Goal: Information Seeking & Learning: Learn about a topic

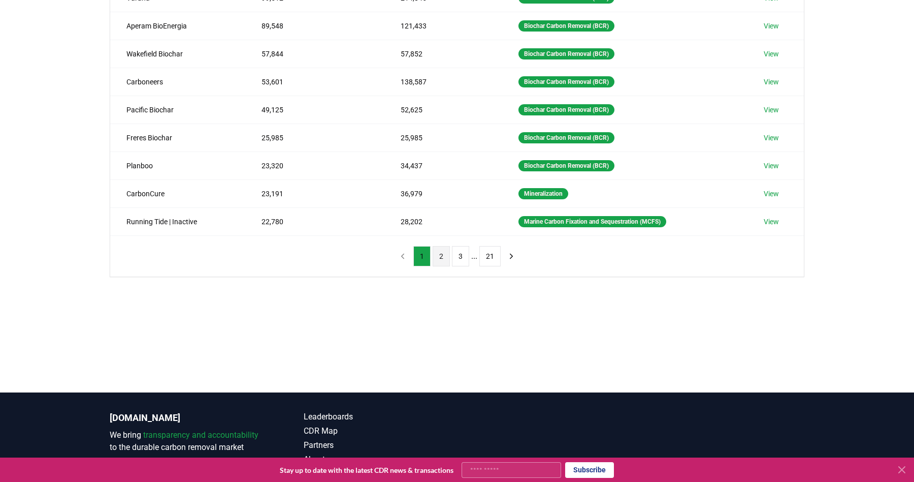
scroll to position [266, 0]
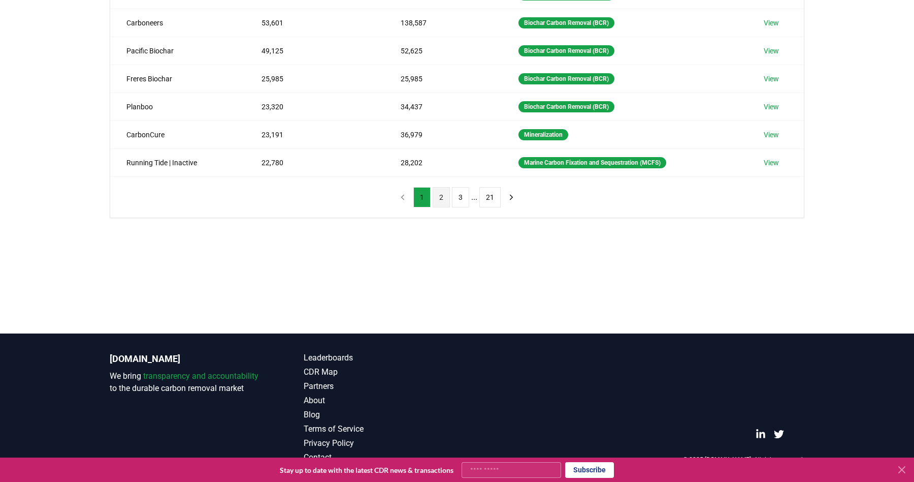
click at [441, 199] on button "2" at bounding box center [441, 197] width 17 height 20
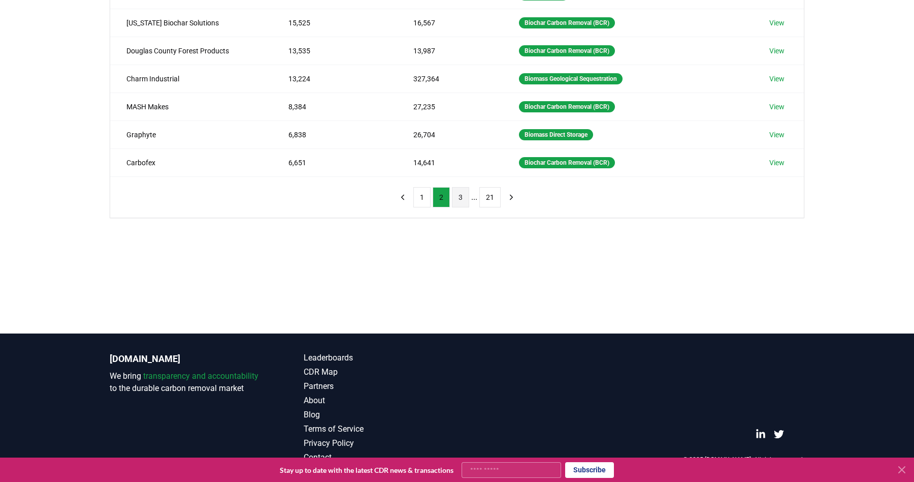
click at [461, 200] on button "3" at bounding box center [460, 197] width 17 height 20
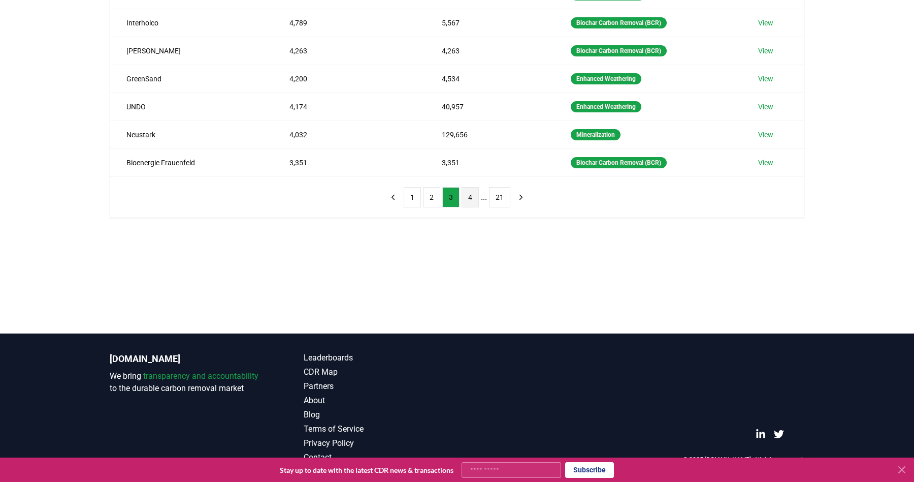
click at [478, 200] on button "4" at bounding box center [470, 197] width 17 height 20
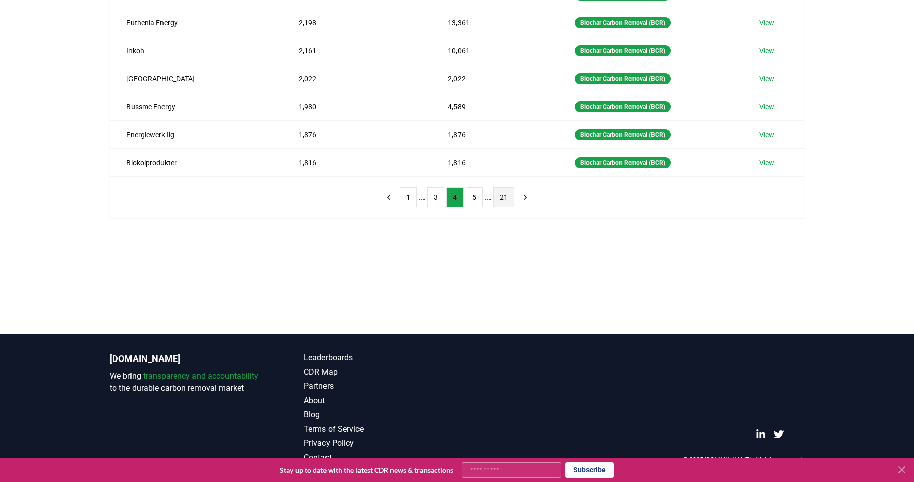
click at [496, 200] on button "21" at bounding box center [503, 197] width 21 height 20
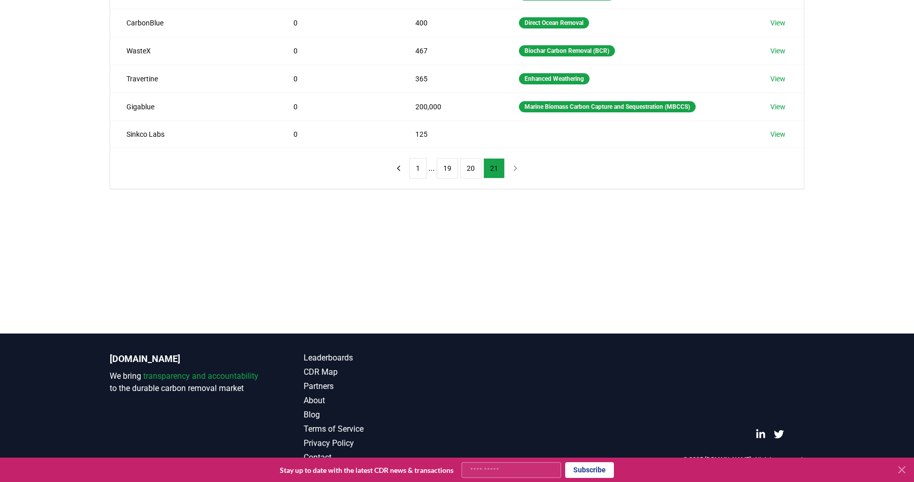
scroll to position [0, 0]
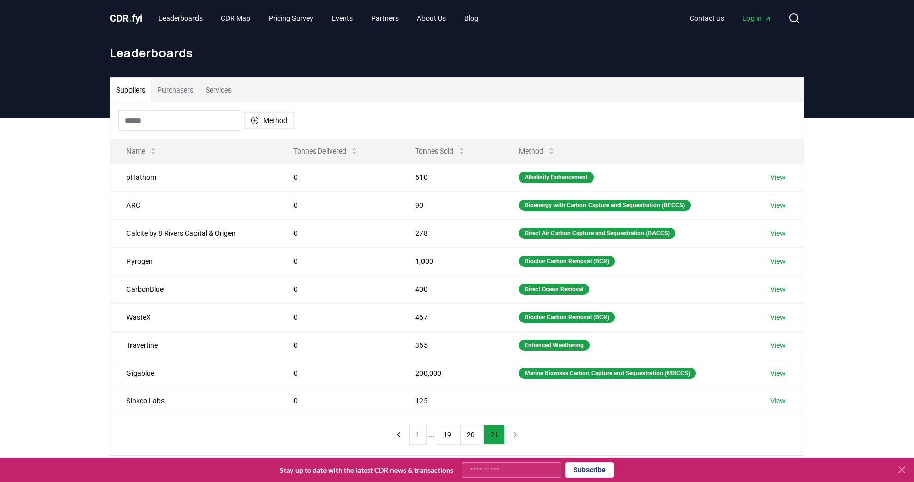
click at [184, 92] on button "Purchasers" at bounding box center [175, 90] width 48 height 24
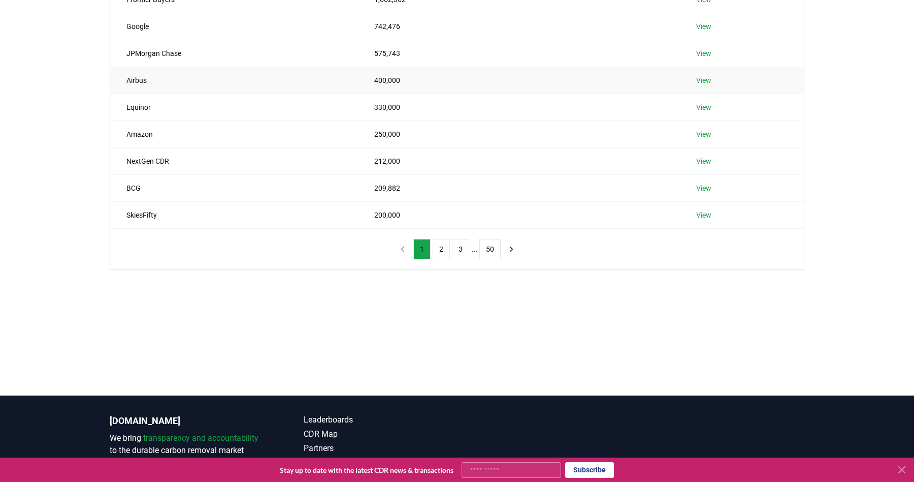
scroll to position [229, 0]
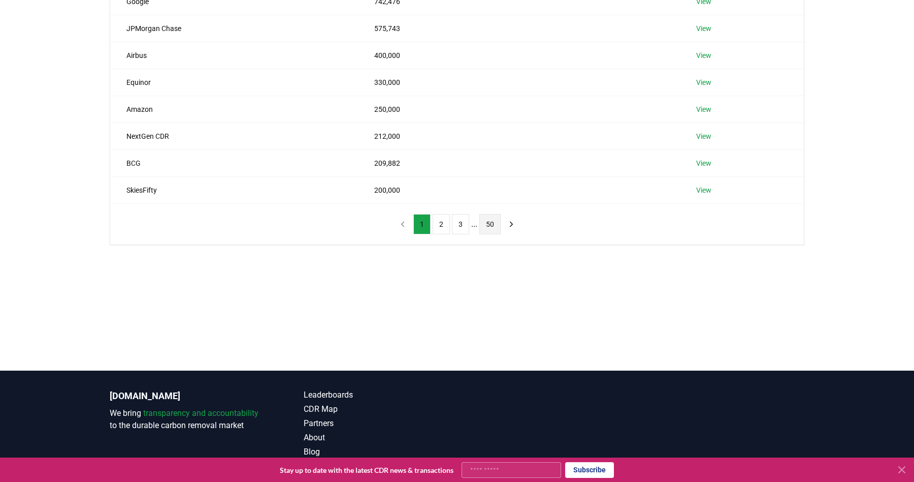
click at [486, 221] on button "50" at bounding box center [490, 224] width 21 height 20
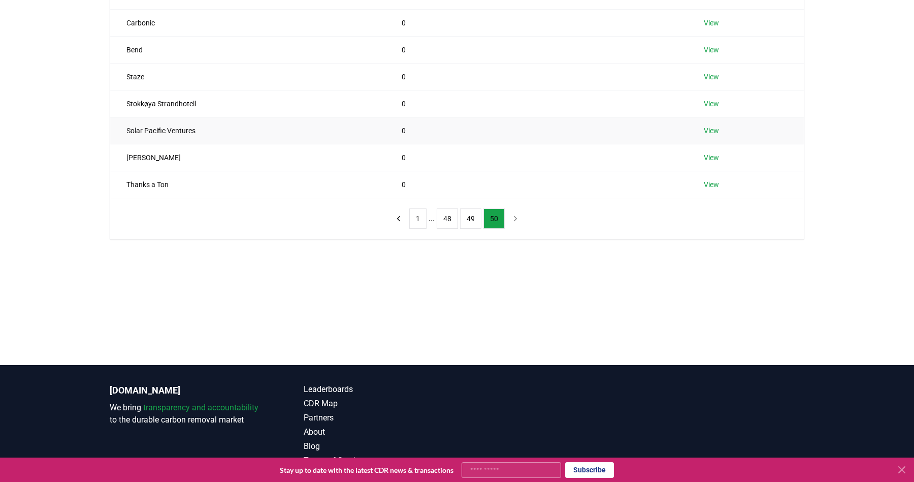
scroll to position [266, 0]
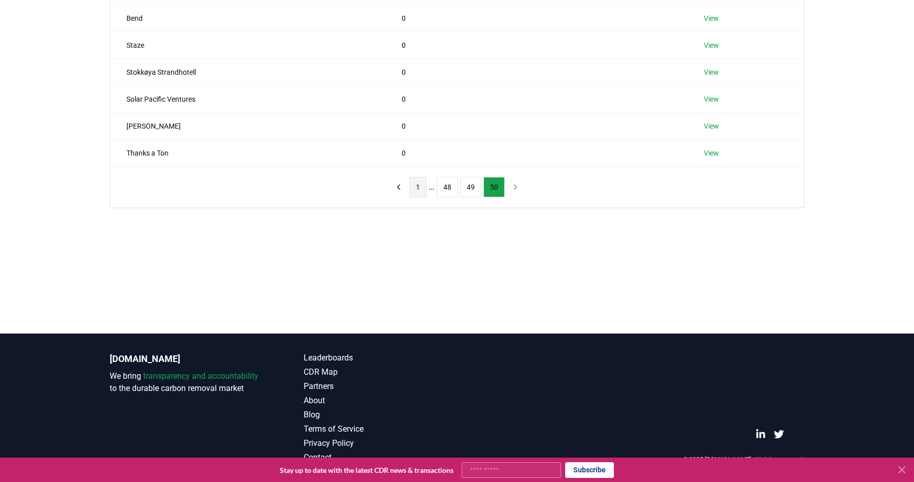
click at [422, 188] on button "1" at bounding box center [417, 187] width 17 height 20
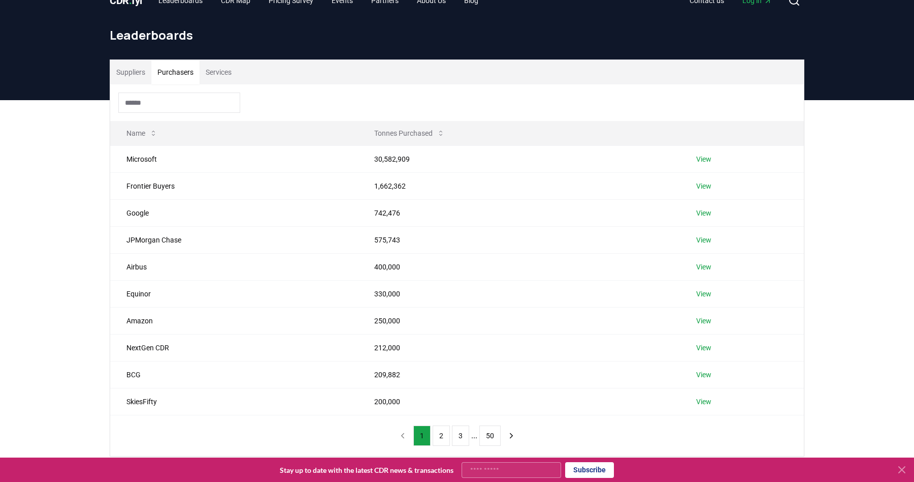
scroll to position [0, 0]
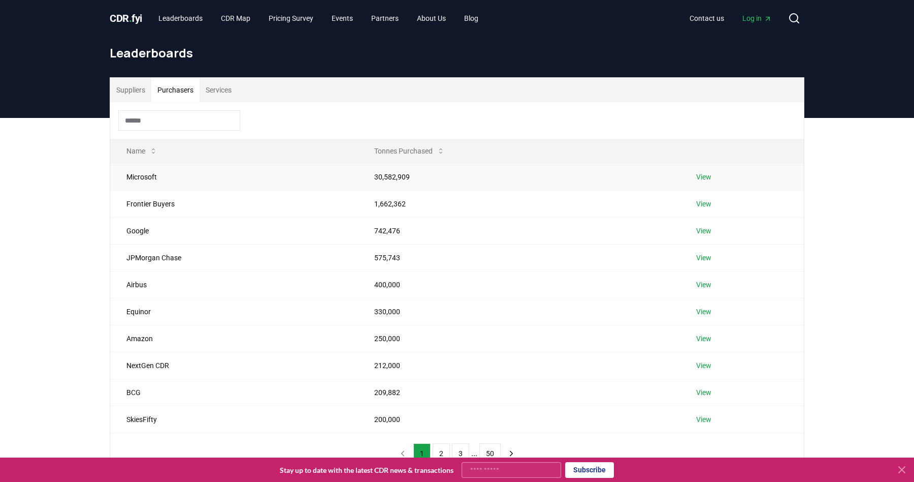
click at [709, 175] on link "View" at bounding box center [704, 177] width 15 height 10
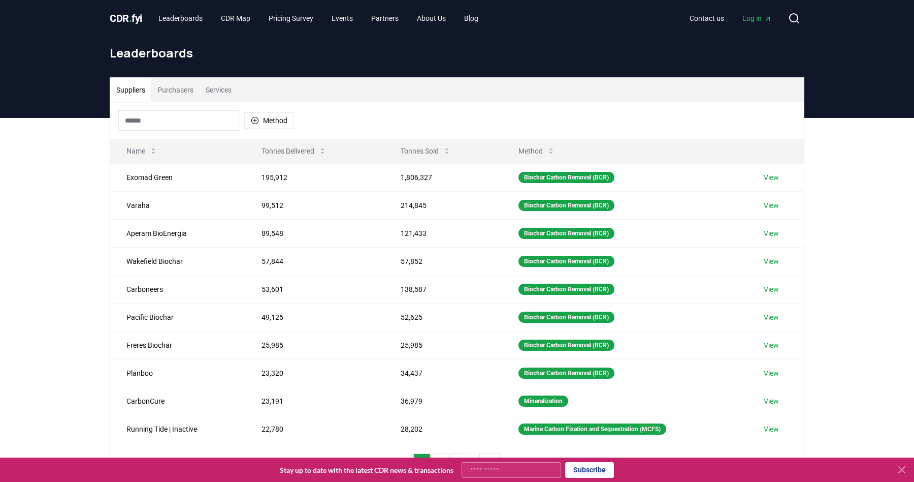
click at [187, 91] on button "Purchasers" at bounding box center [175, 90] width 48 height 24
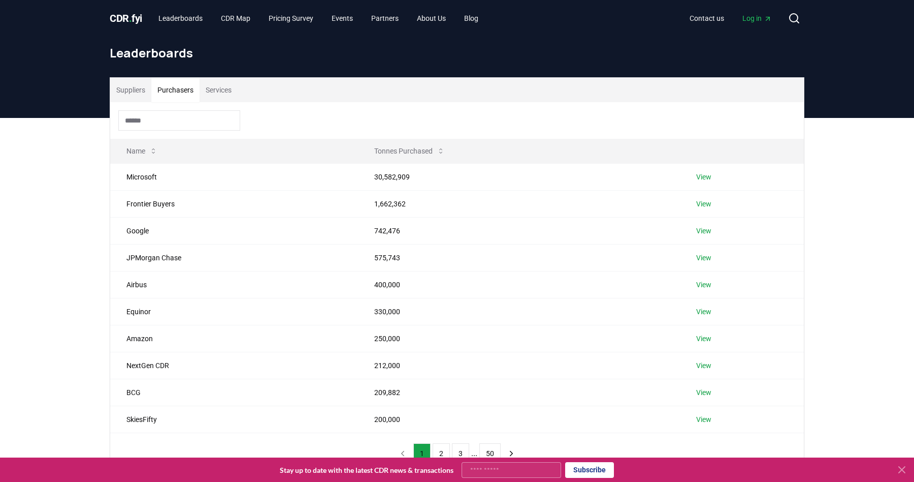
click at [234, 85] on button "Services" at bounding box center [219, 90] width 38 height 24
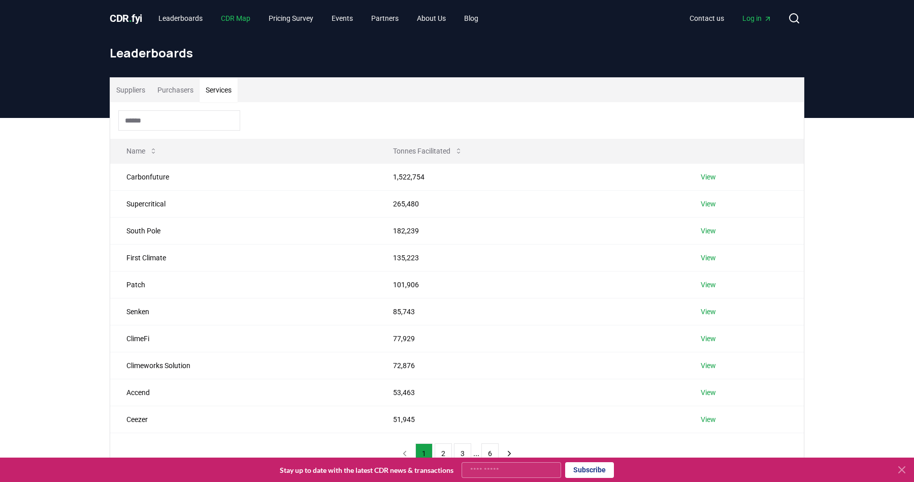
click at [242, 16] on link "CDR Map" at bounding box center [236, 18] width 46 height 18
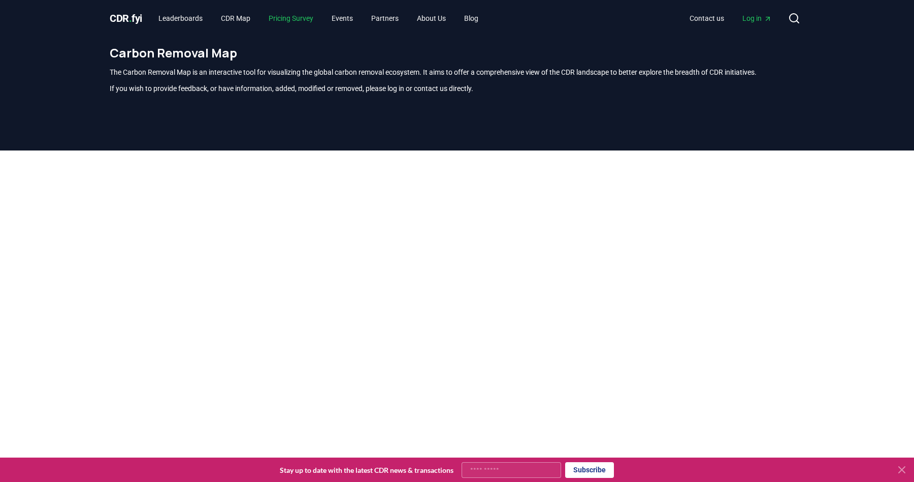
click at [280, 16] on link "Pricing Survey" at bounding box center [291, 18] width 61 height 18
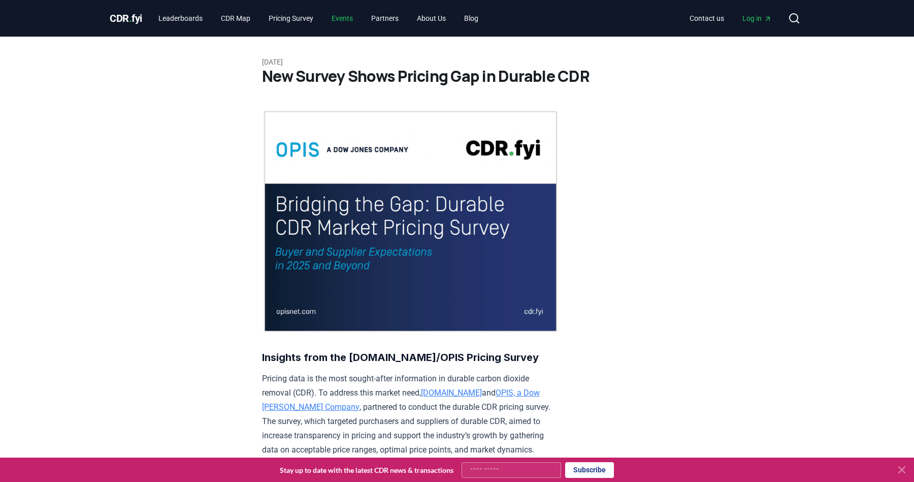
click at [357, 15] on link "Events" at bounding box center [343, 18] width 38 height 18
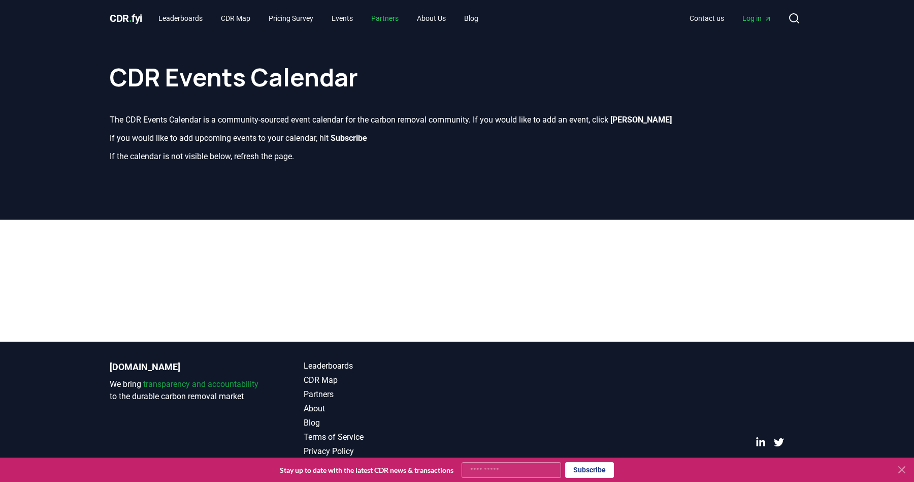
click at [391, 17] on link "Partners" at bounding box center [385, 18] width 44 height 18
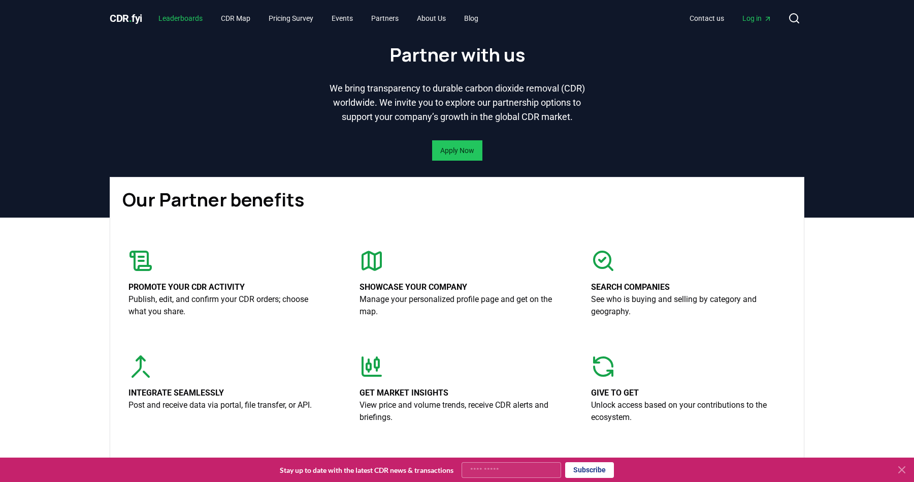
click at [171, 21] on link "Leaderboards" at bounding box center [180, 18] width 60 height 18
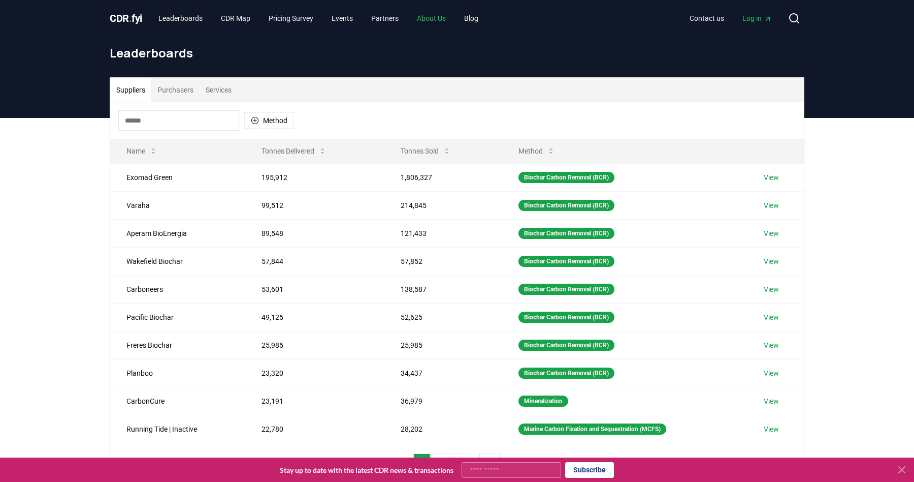
click at [445, 16] on link "About Us" at bounding box center [431, 18] width 45 height 18
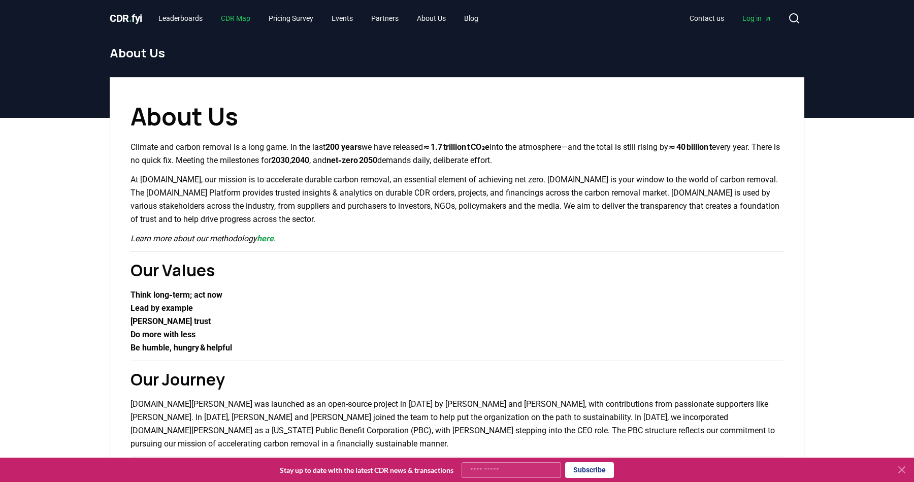
click at [238, 20] on link "CDR Map" at bounding box center [236, 18] width 46 height 18
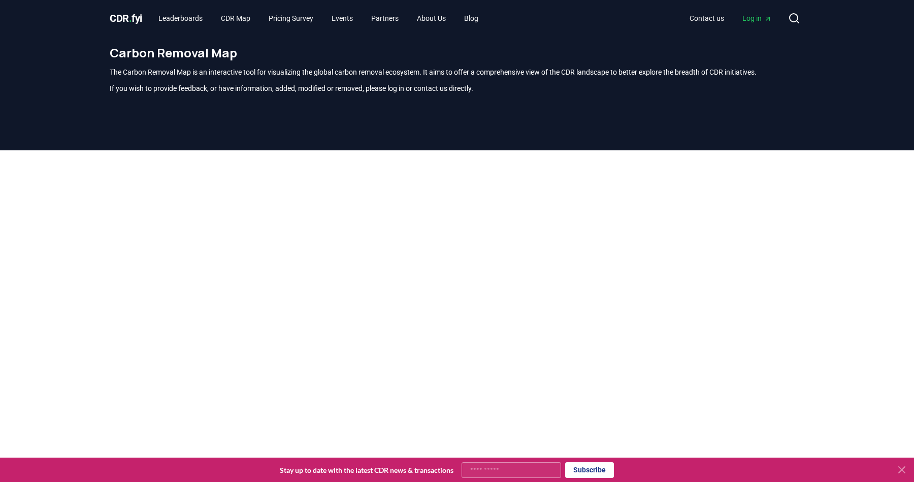
click at [138, 20] on span "CDR . fyi" at bounding box center [126, 18] width 33 height 12
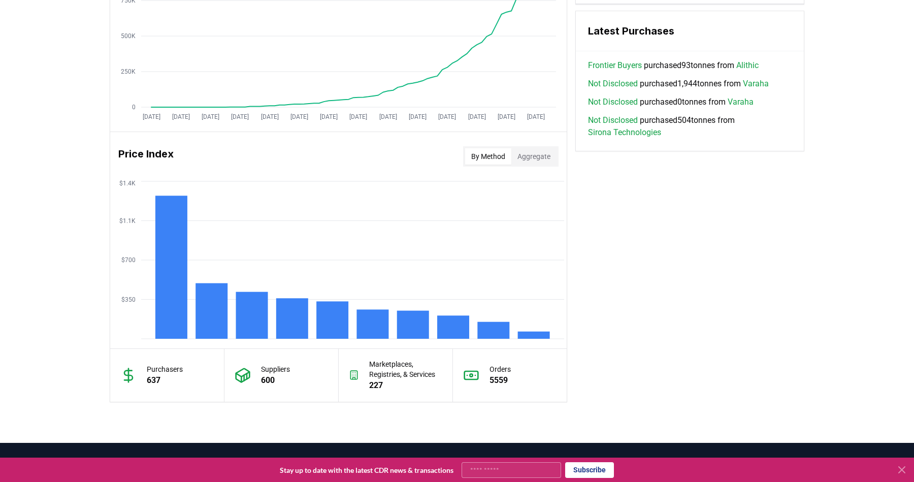
scroll to position [824, 0]
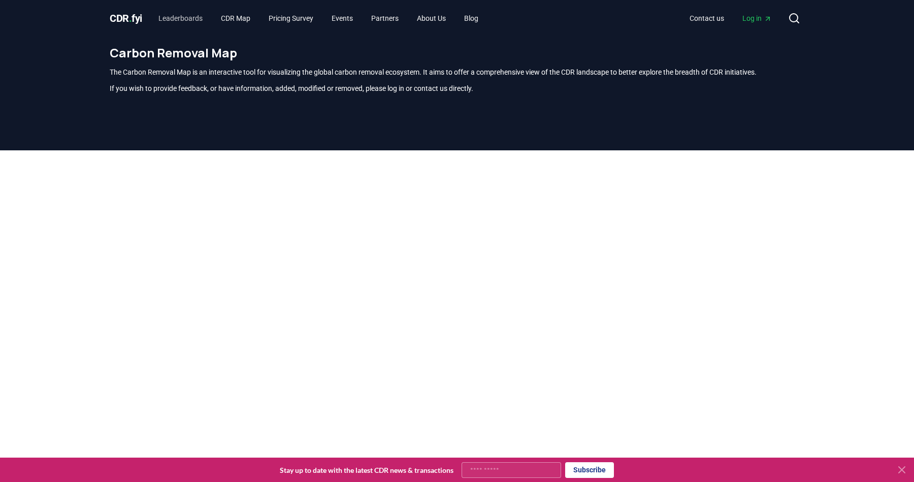
click at [187, 23] on link "Leaderboards" at bounding box center [180, 18] width 60 height 18
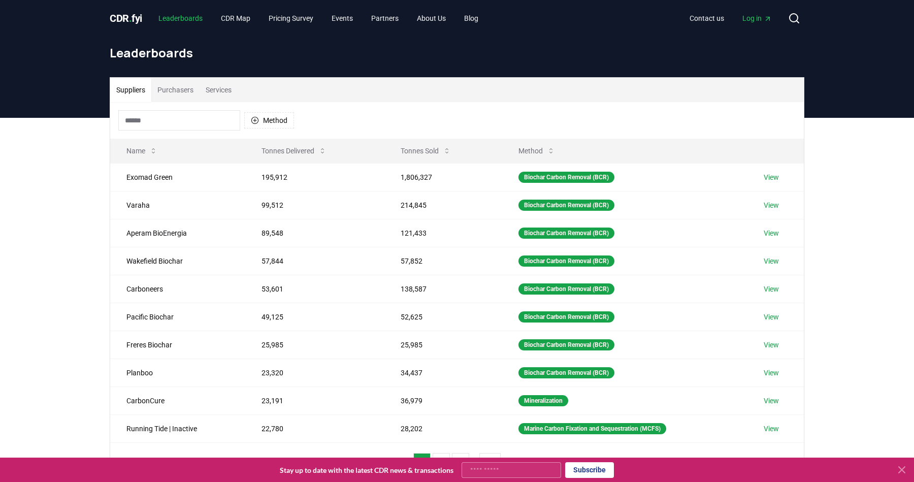
click at [193, 92] on button "Purchasers" at bounding box center [175, 90] width 48 height 24
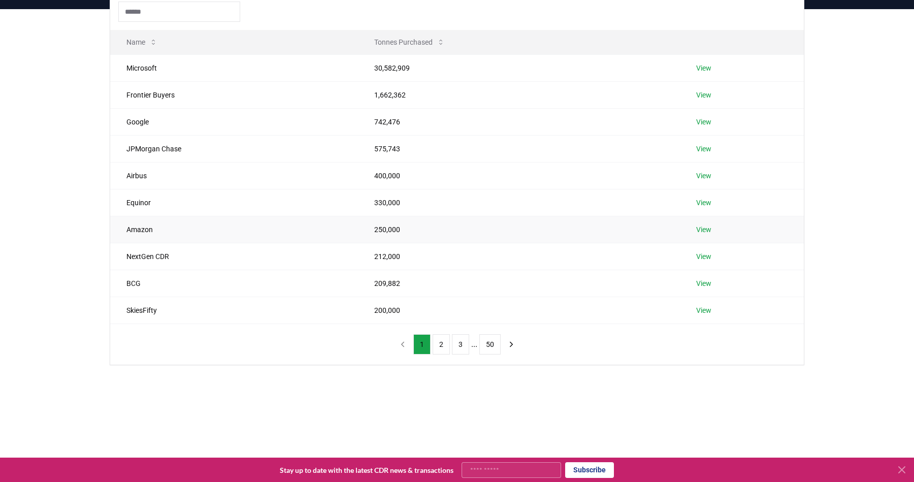
scroll to position [114, 0]
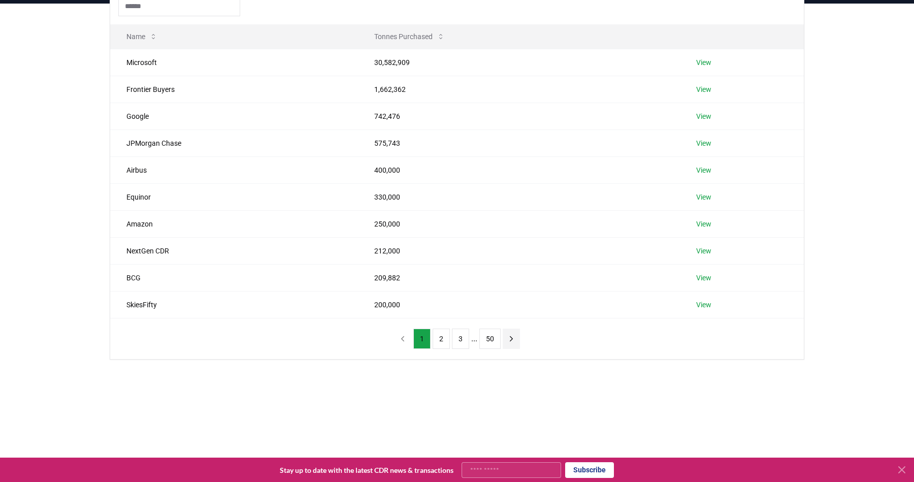
click at [511, 337] on icon "next page" at bounding box center [511, 338] width 9 height 9
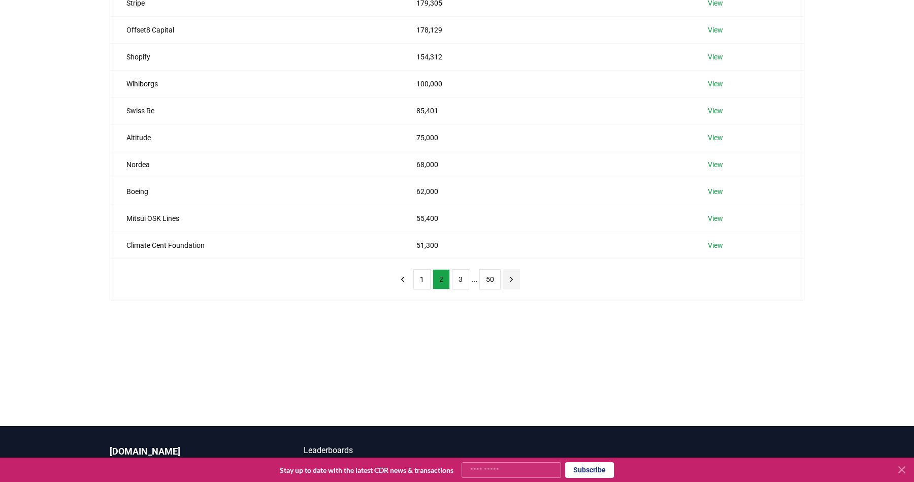
scroll to position [219, 0]
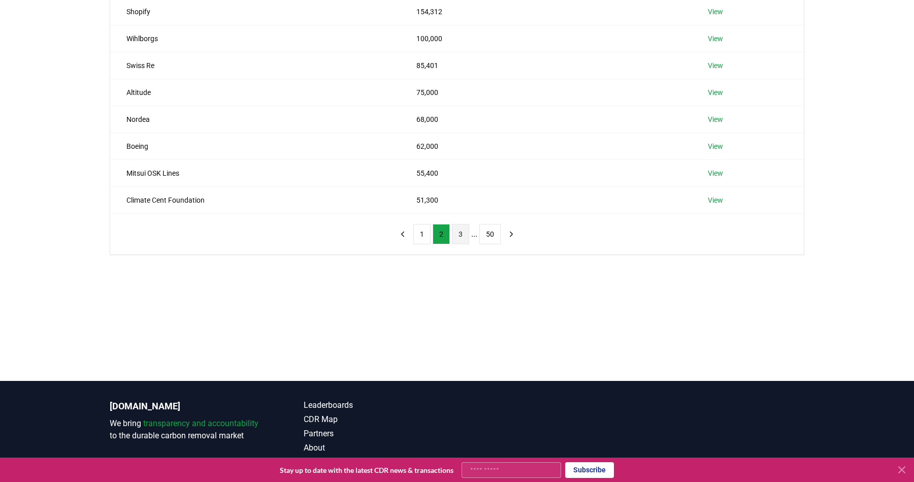
click at [457, 236] on button "3" at bounding box center [460, 234] width 17 height 20
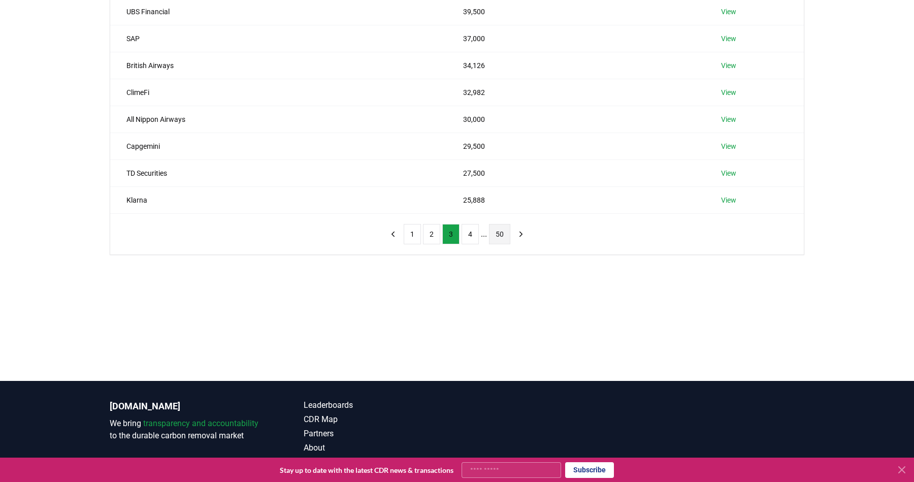
click at [492, 234] on button "50" at bounding box center [499, 234] width 21 height 20
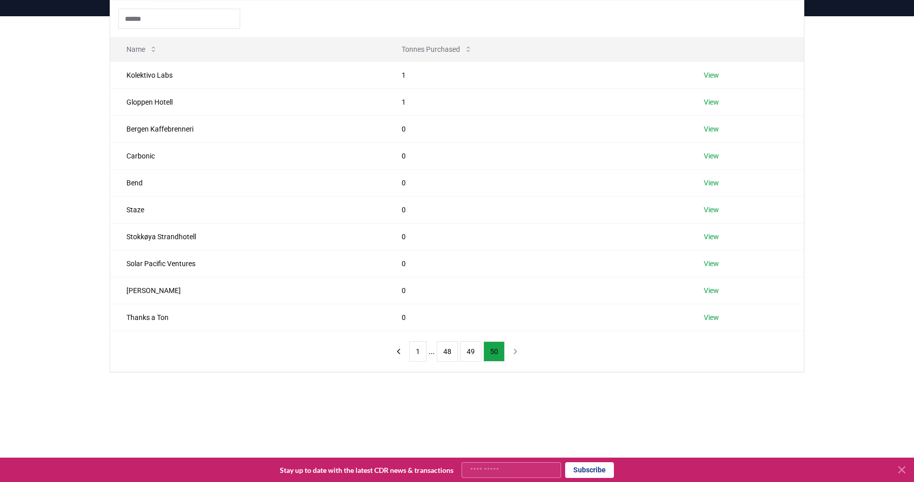
scroll to position [112, 0]
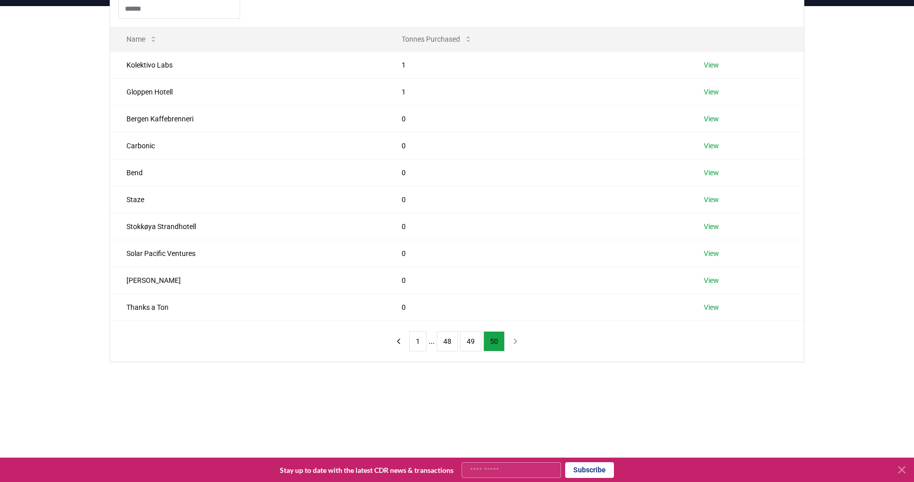
click at [459, 344] on ul "1 ... 48 49 50" at bounding box center [457, 341] width 96 height 20
click at [416, 346] on button "1" at bounding box center [417, 341] width 17 height 20
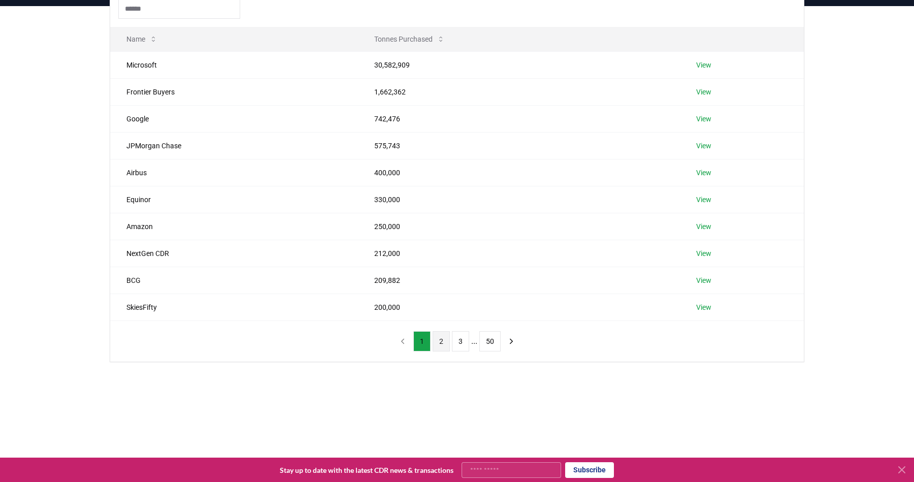
click at [434, 346] on button "2" at bounding box center [441, 341] width 17 height 20
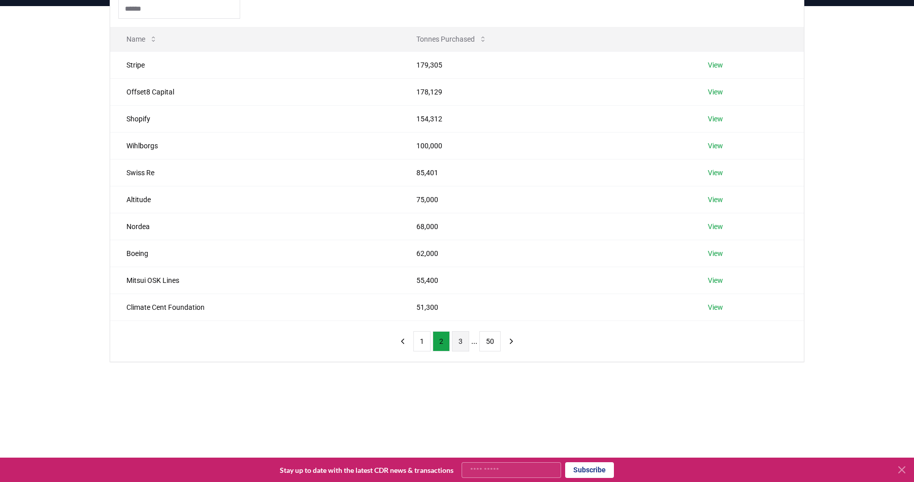
click at [453, 344] on button "3" at bounding box center [460, 341] width 17 height 20
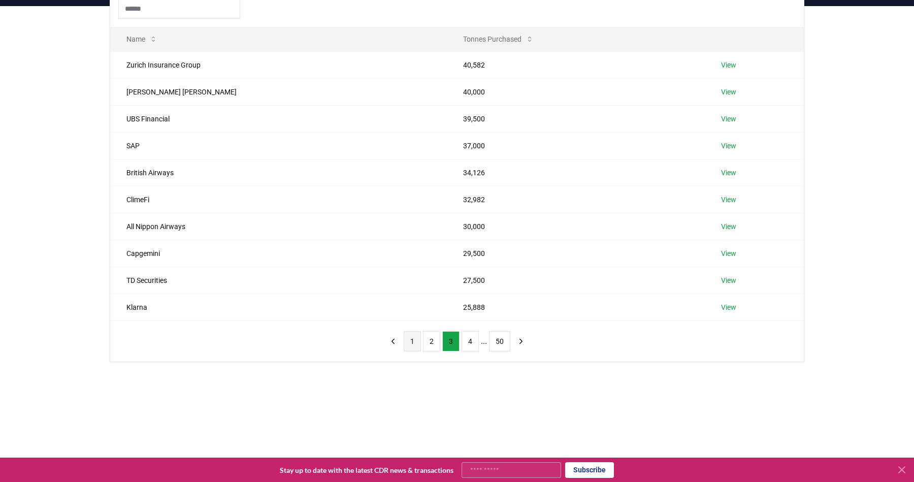
click at [412, 340] on button "1" at bounding box center [412, 341] width 17 height 20
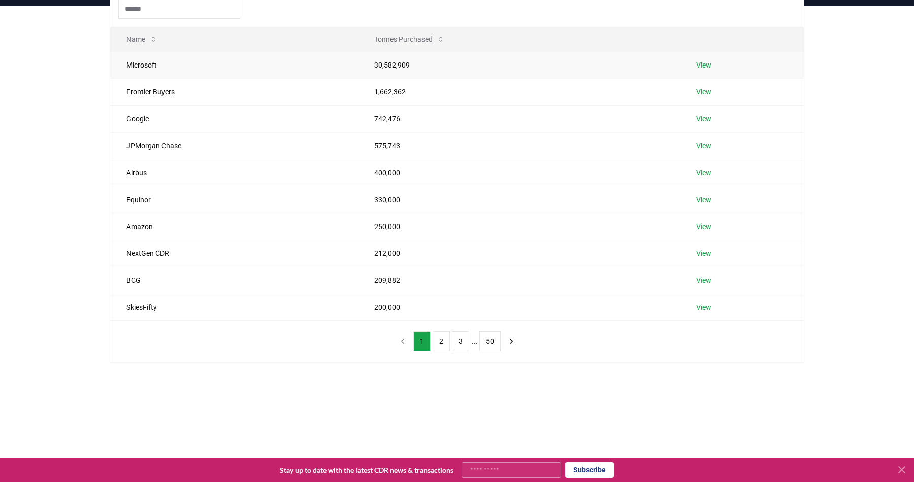
click at [708, 70] on td "View" at bounding box center [742, 64] width 124 height 27
click at [707, 68] on link "View" at bounding box center [704, 65] width 15 height 10
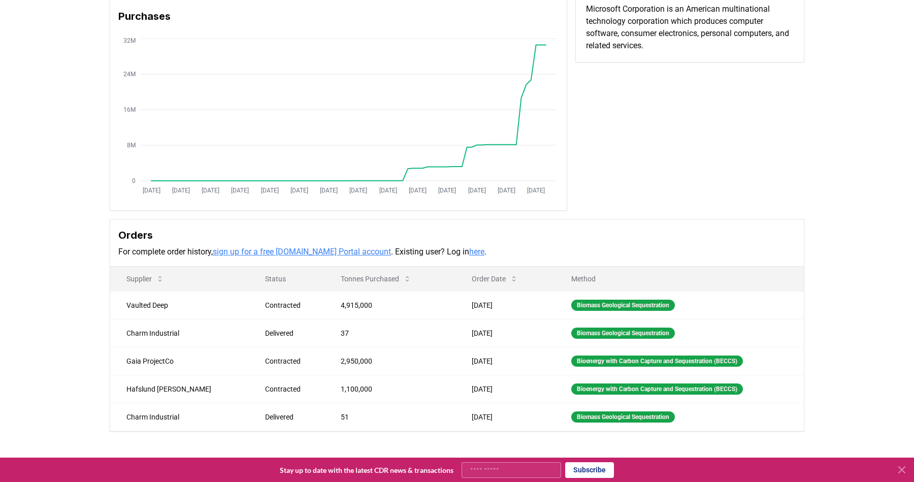
scroll to position [226, 0]
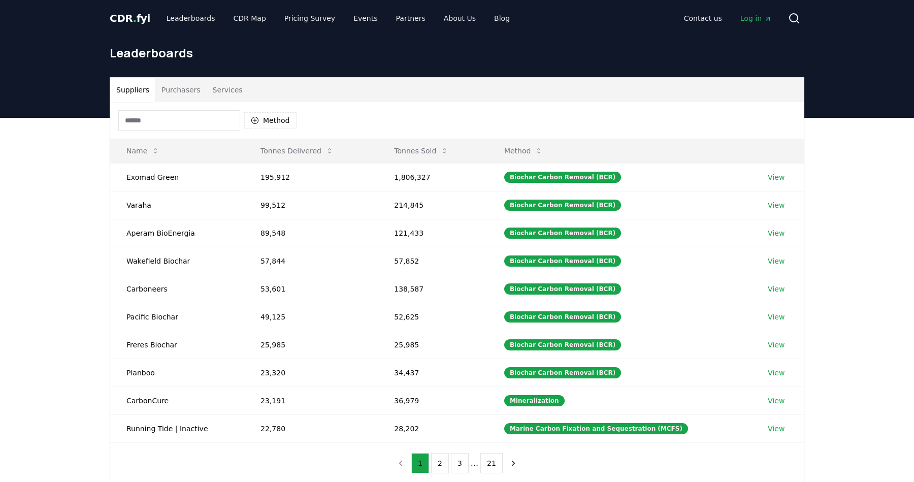
scroll to position [112, 0]
